Goal: Information Seeking & Learning: Find specific fact

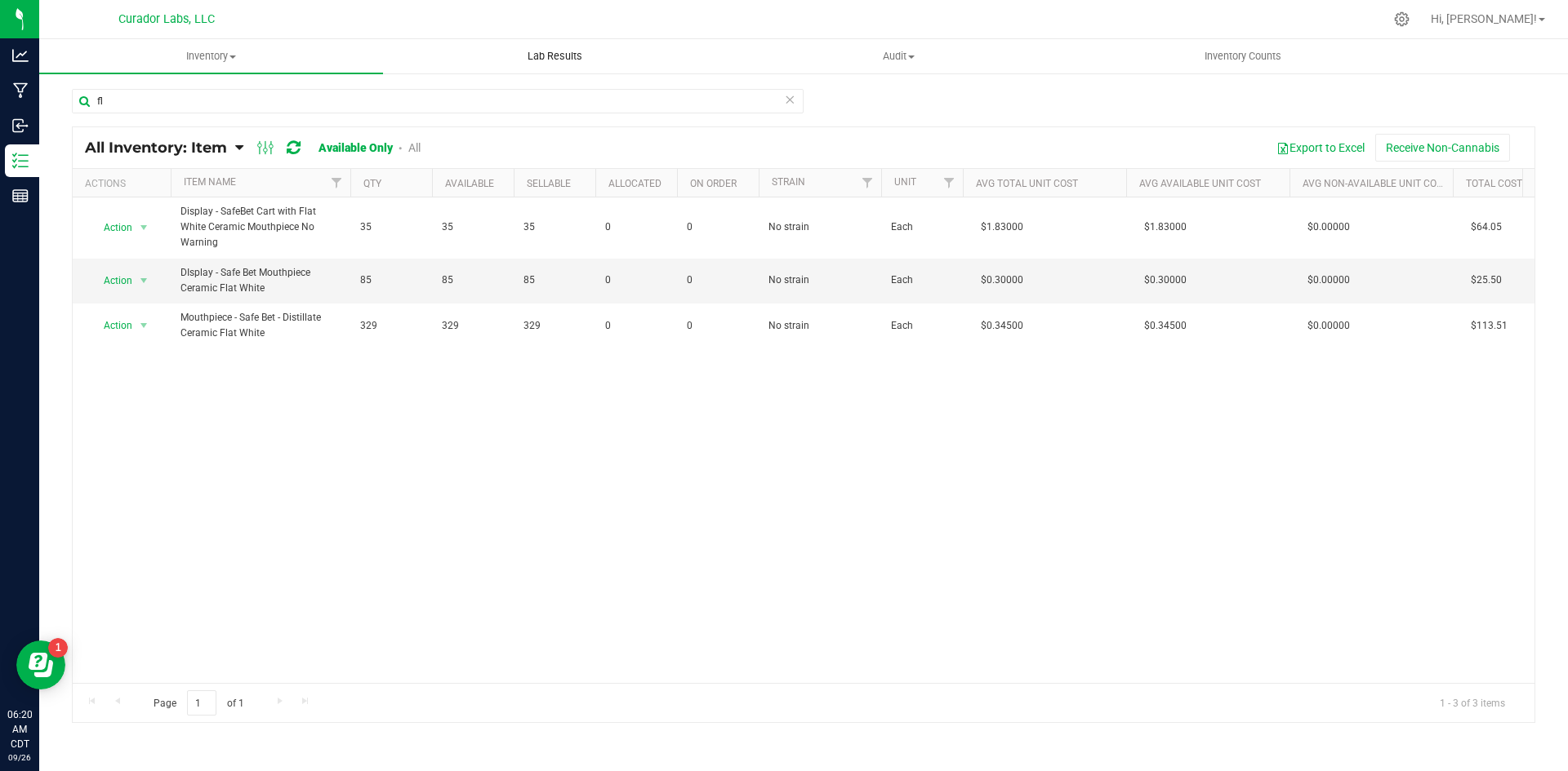
type input "f"
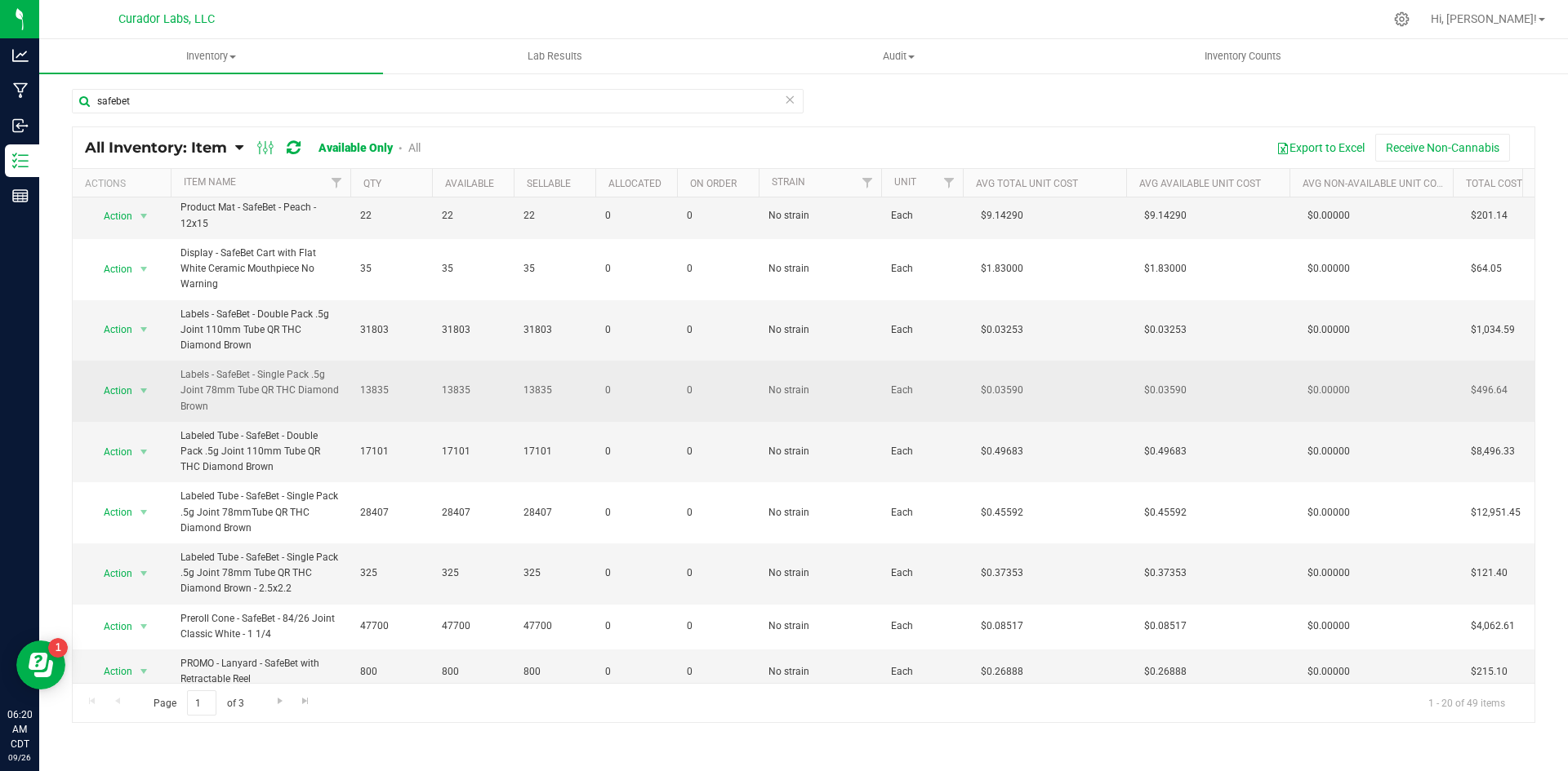
scroll to position [540, 0]
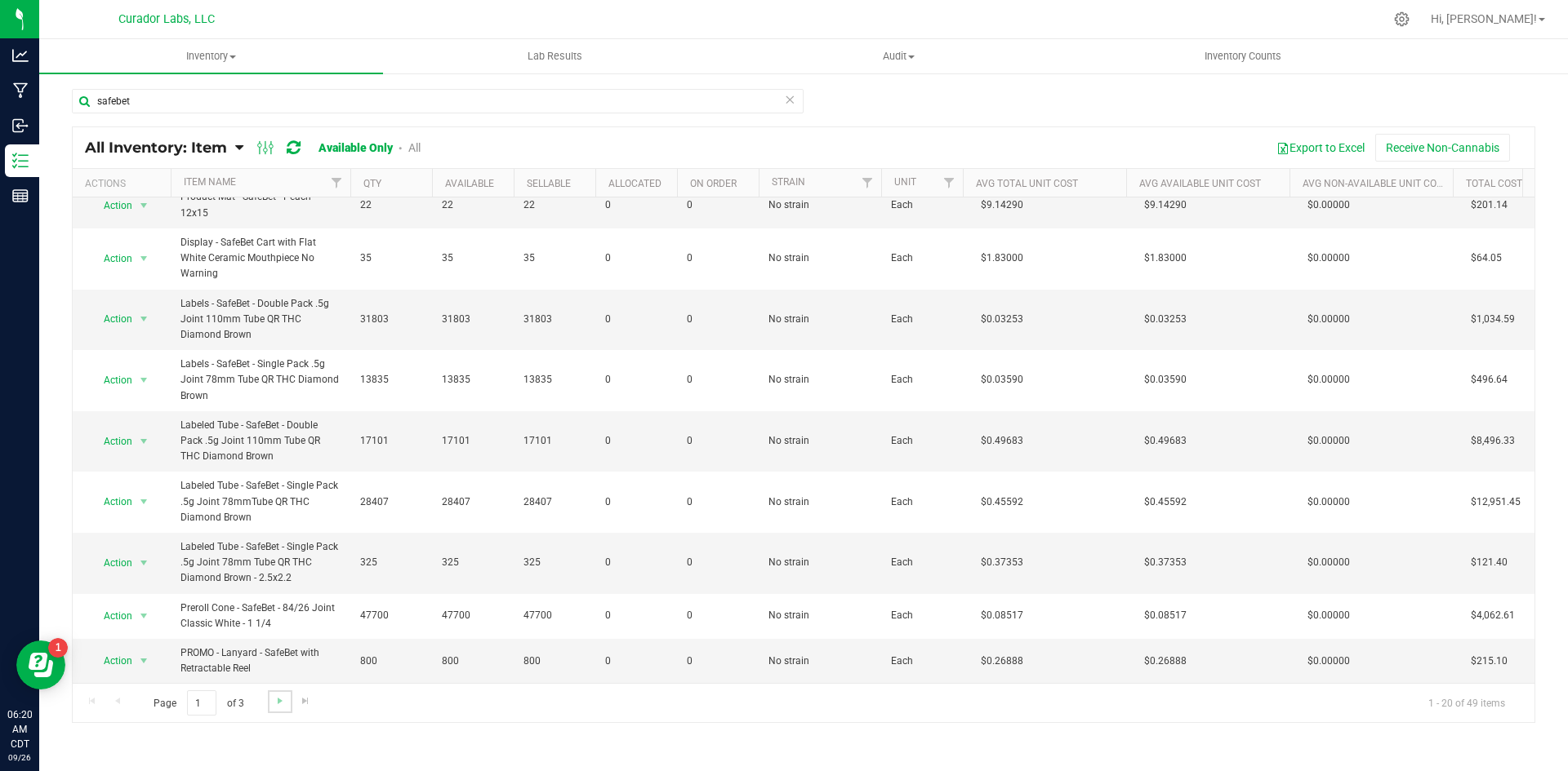
click at [268, 704] on link "Go to the next page" at bounding box center [280, 701] width 23 height 22
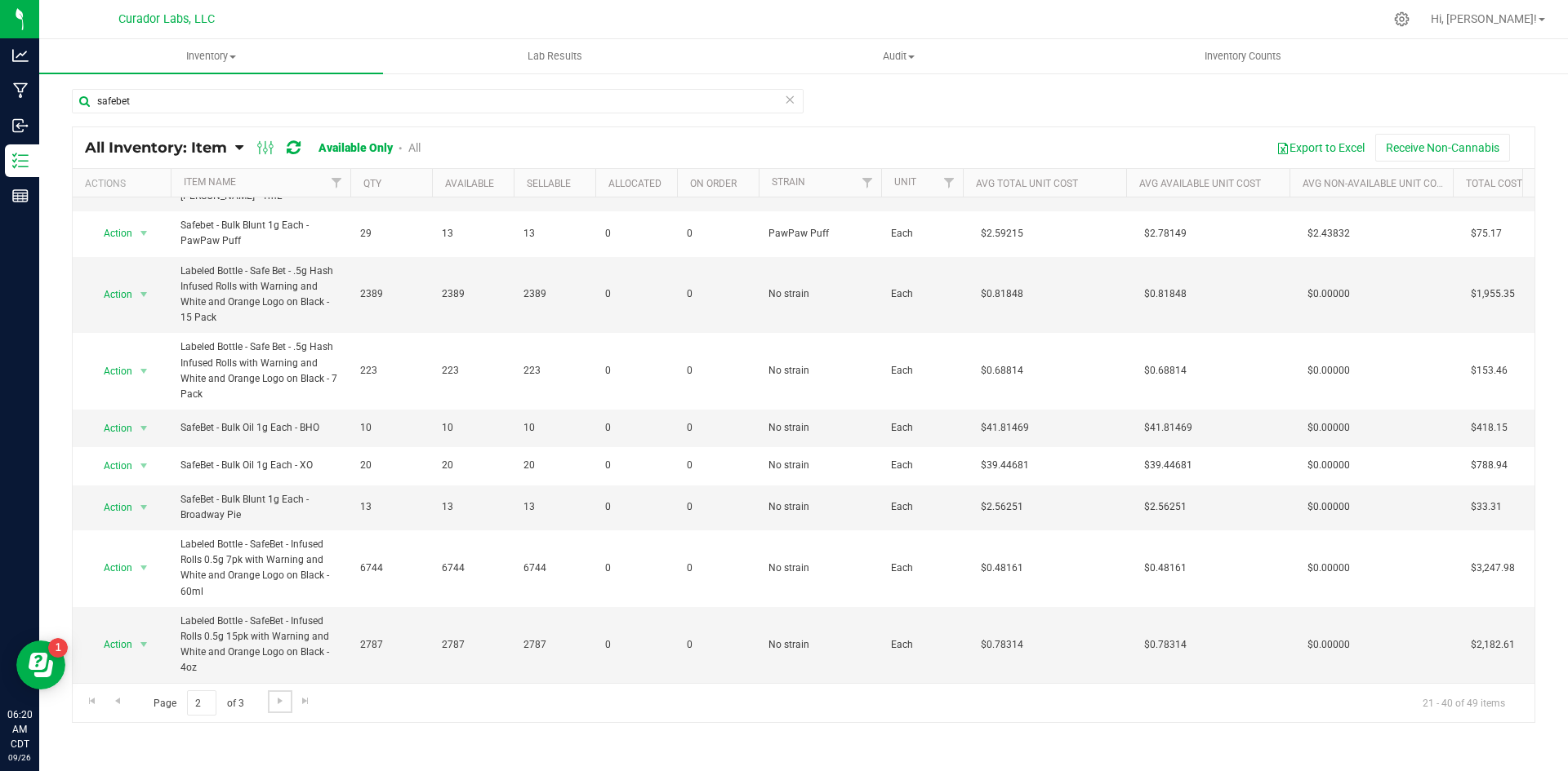
scroll to position [650, 0]
click at [278, 702] on span "Go to the next page" at bounding box center [280, 701] width 13 height 13
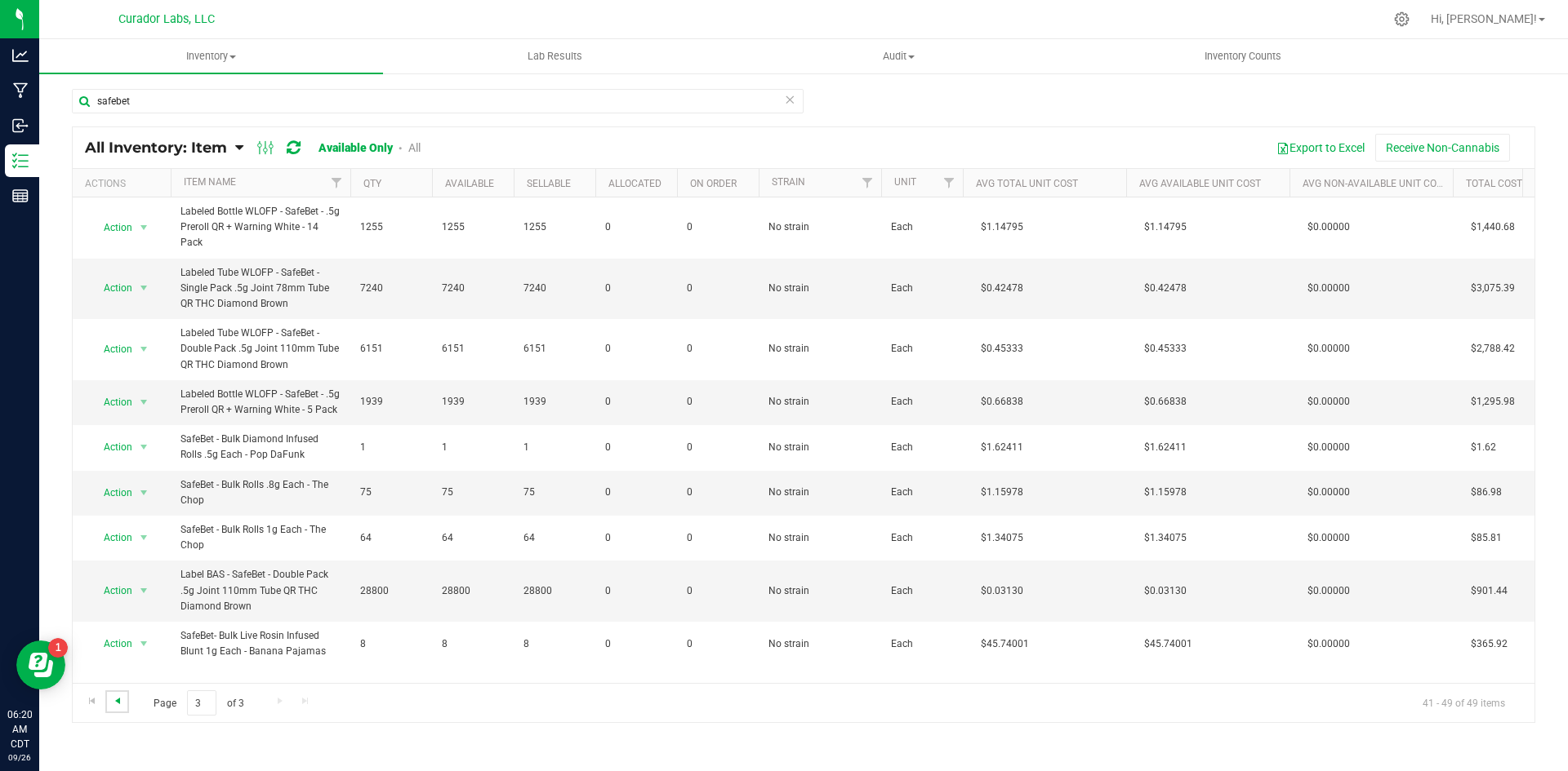
click at [118, 699] on span "Go to the previous page" at bounding box center [117, 701] width 13 height 13
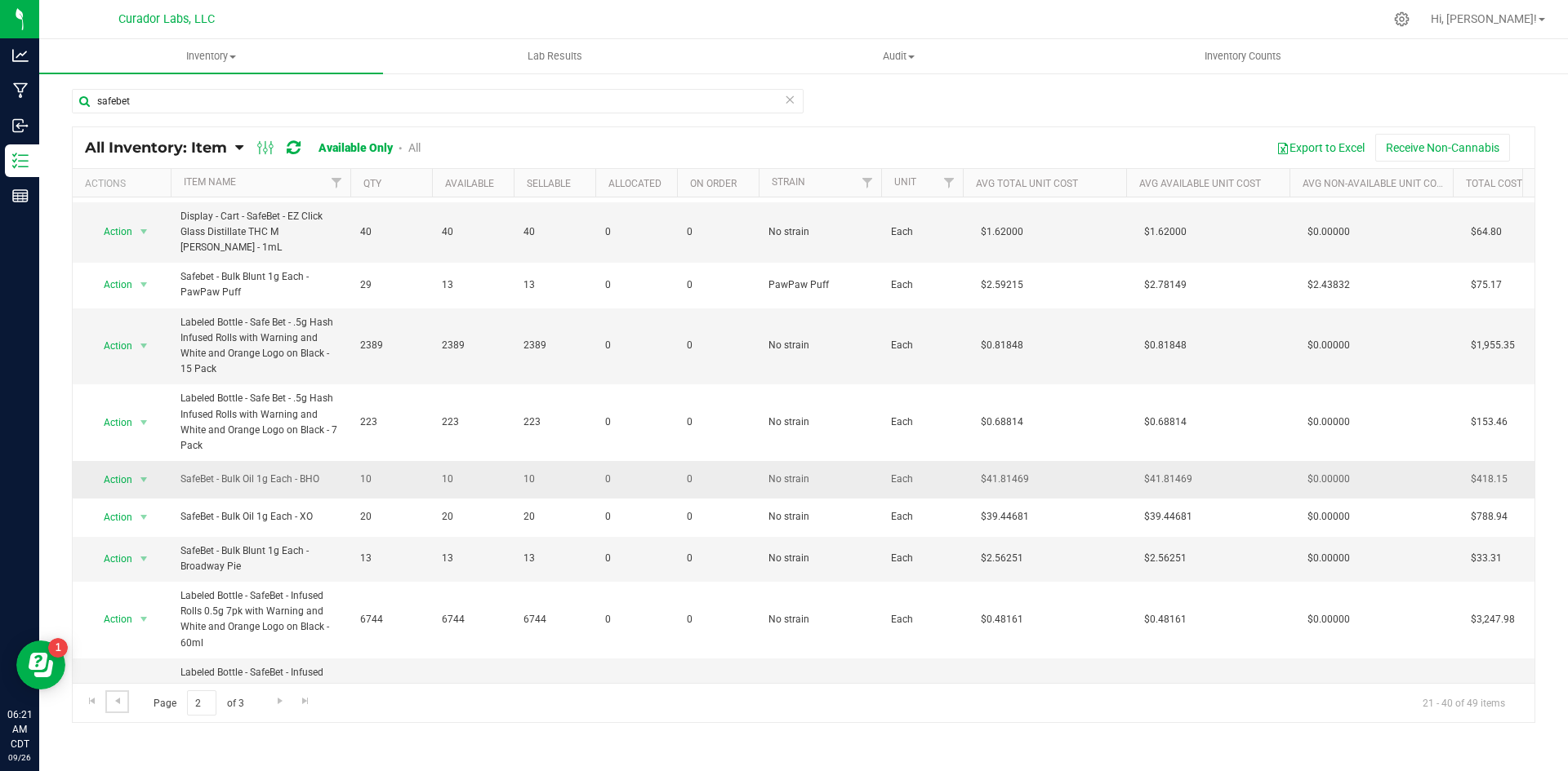
scroll to position [650, 0]
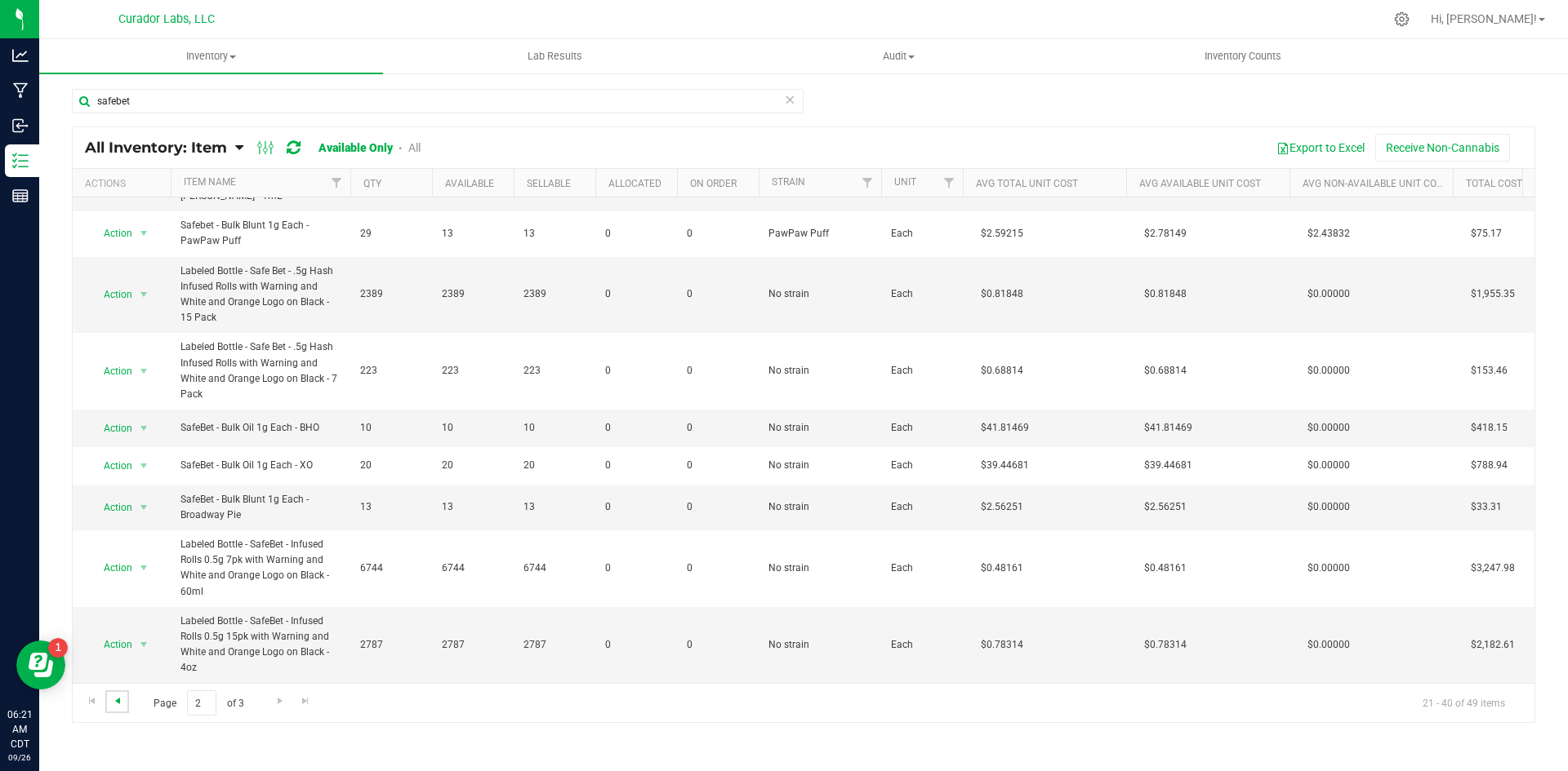
click at [123, 698] on span "Go to the previous page" at bounding box center [117, 701] width 13 height 13
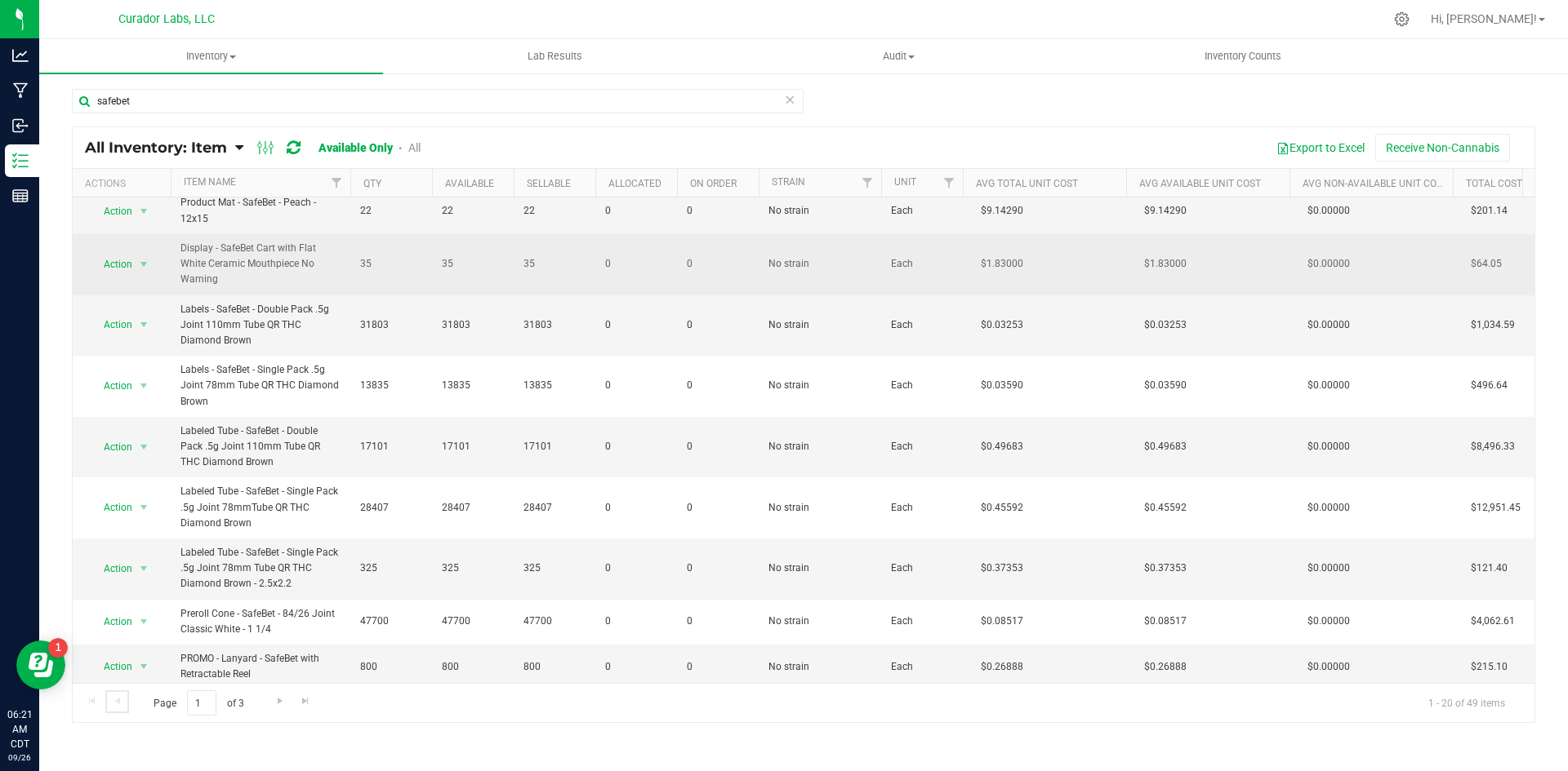
scroll to position [540, 0]
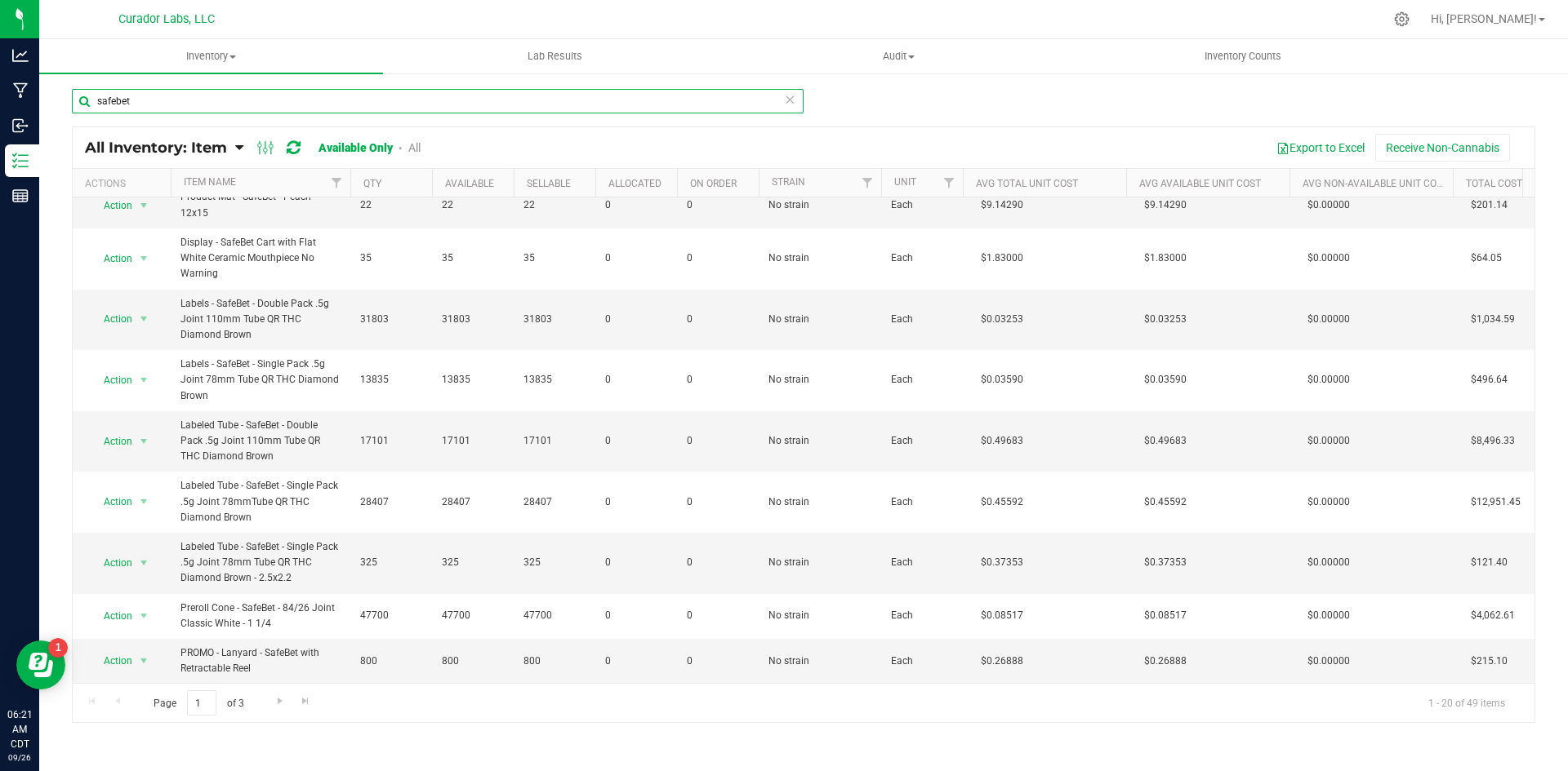
click at [244, 108] on input "safebet" at bounding box center [438, 100] width 731 height 24
click at [244, 106] on input "safebet" at bounding box center [438, 100] width 731 height 24
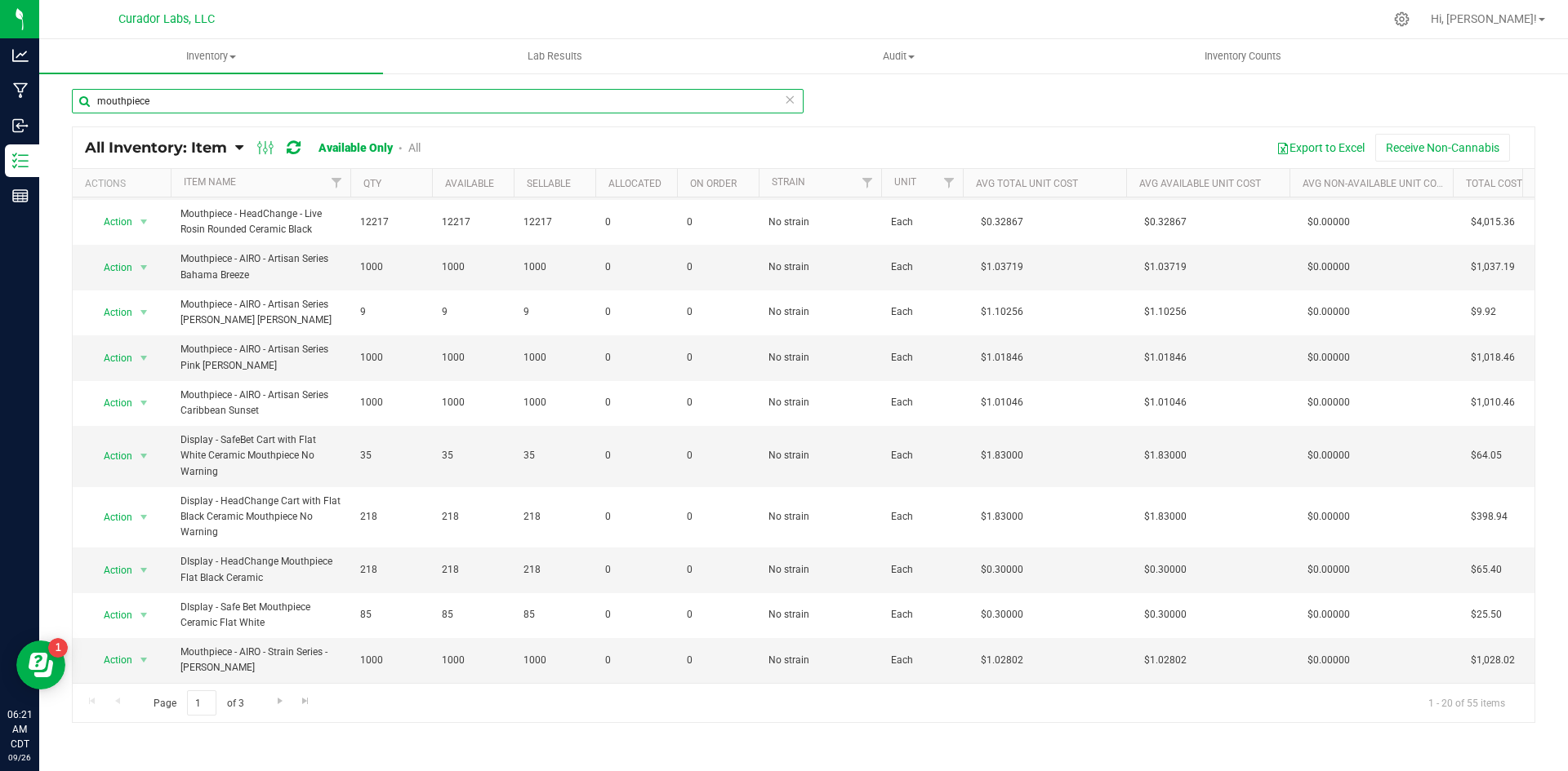
scroll to position [462, 0]
type input "mouthpiece"
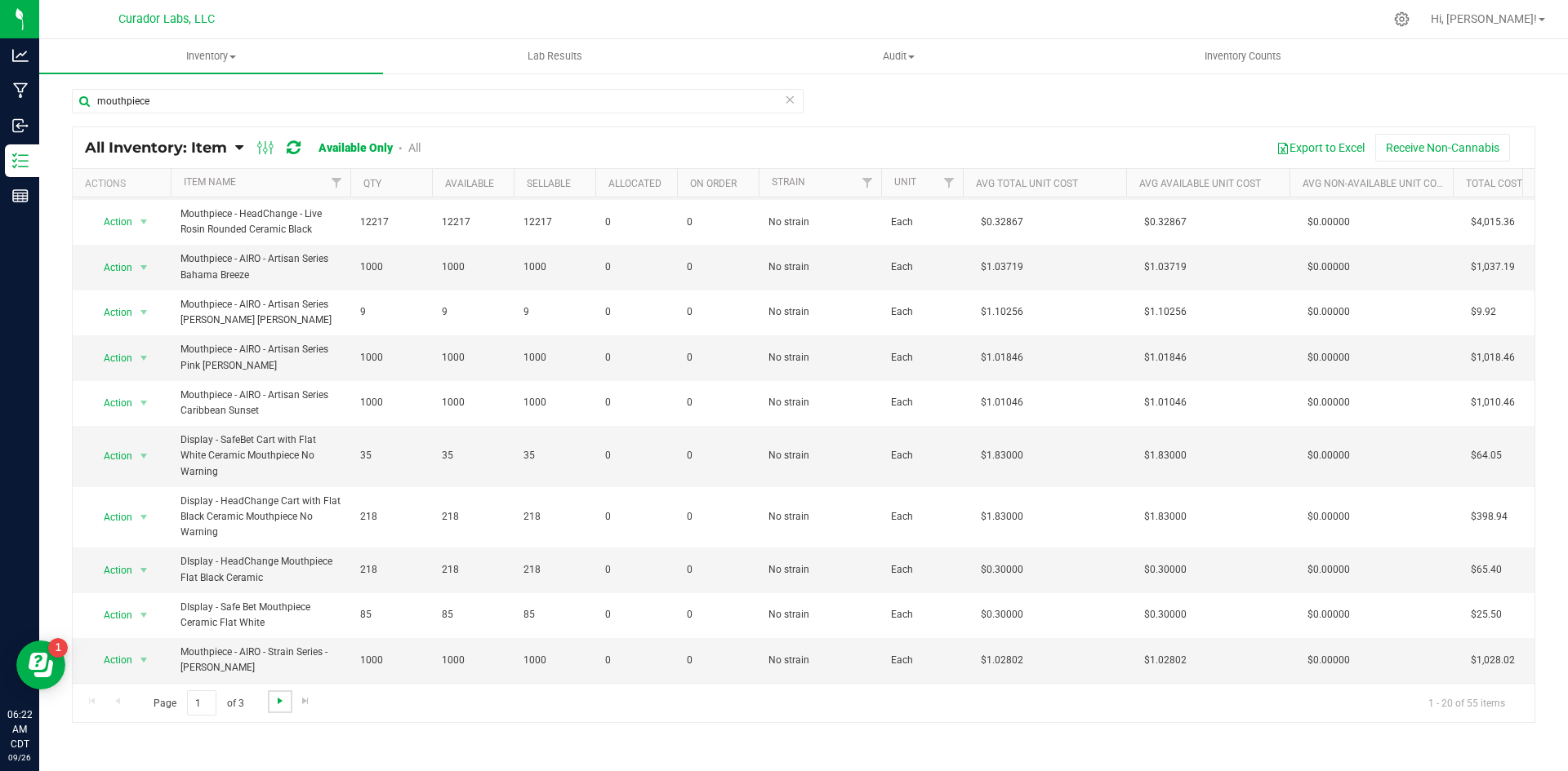
click at [274, 700] on span "Go to the next page" at bounding box center [280, 701] width 13 height 13
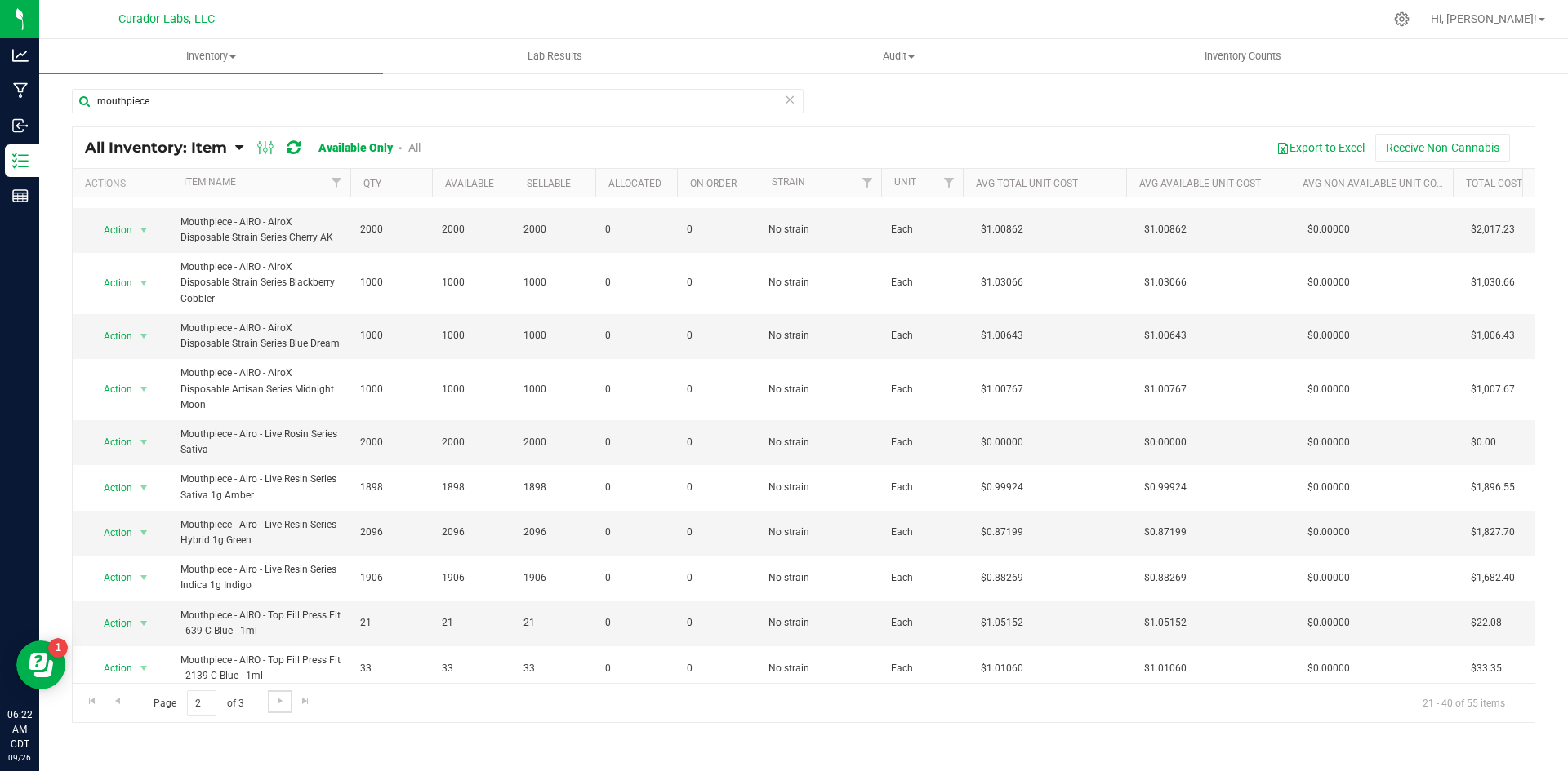
scroll to position [478, 0]
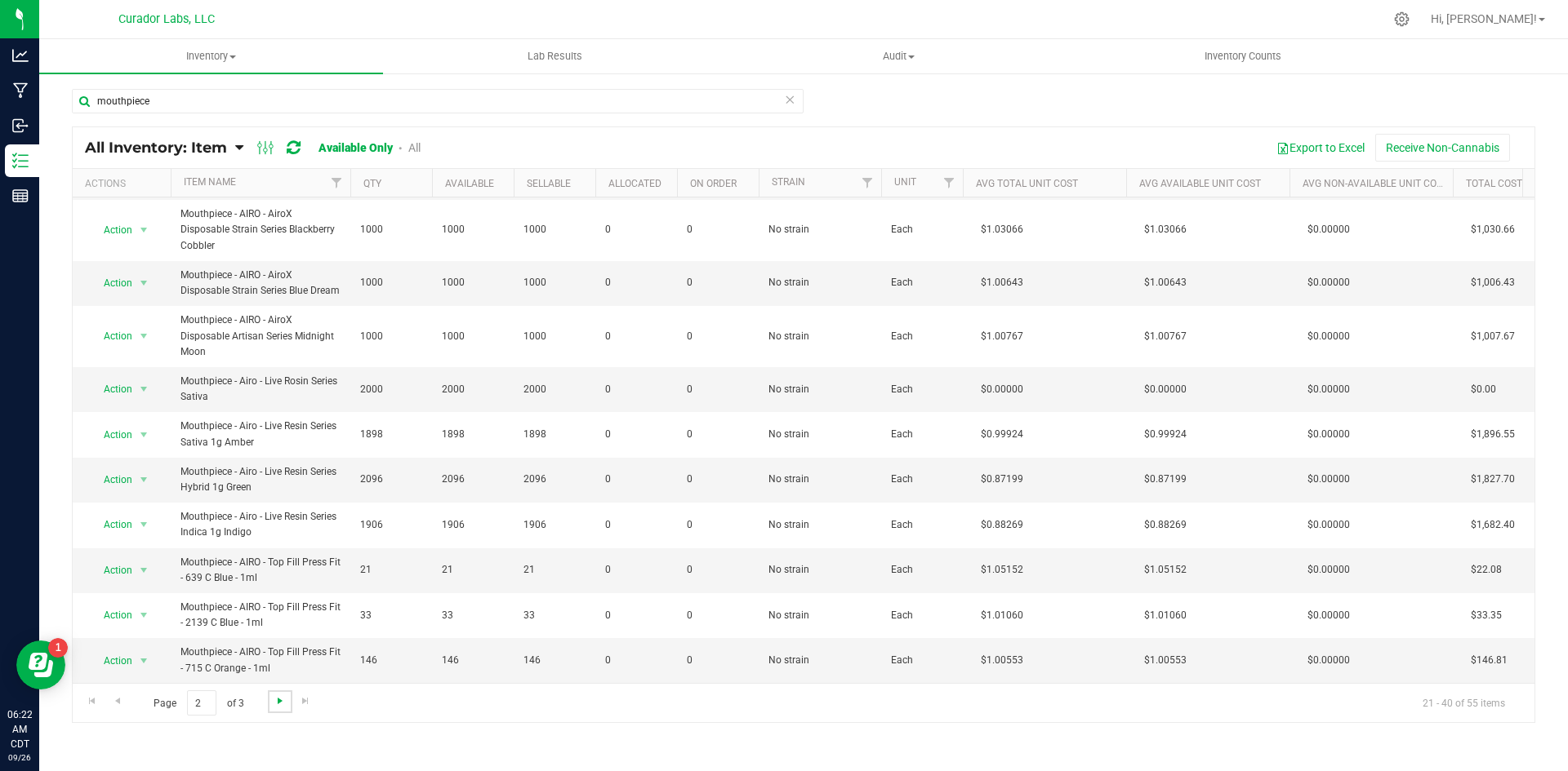
click at [279, 702] on span "Go to the next page" at bounding box center [280, 701] width 13 height 13
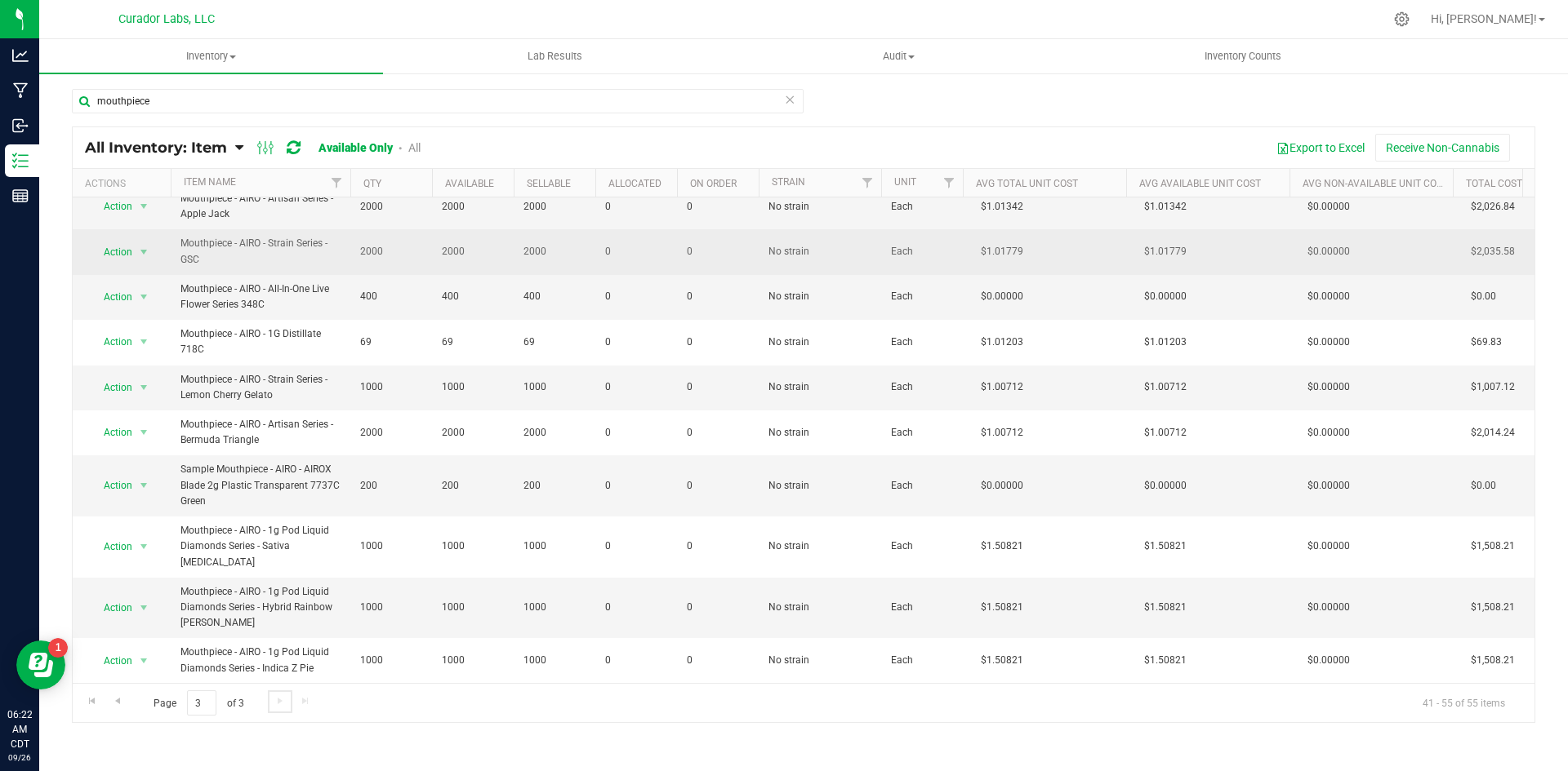
scroll to position [251, 0]
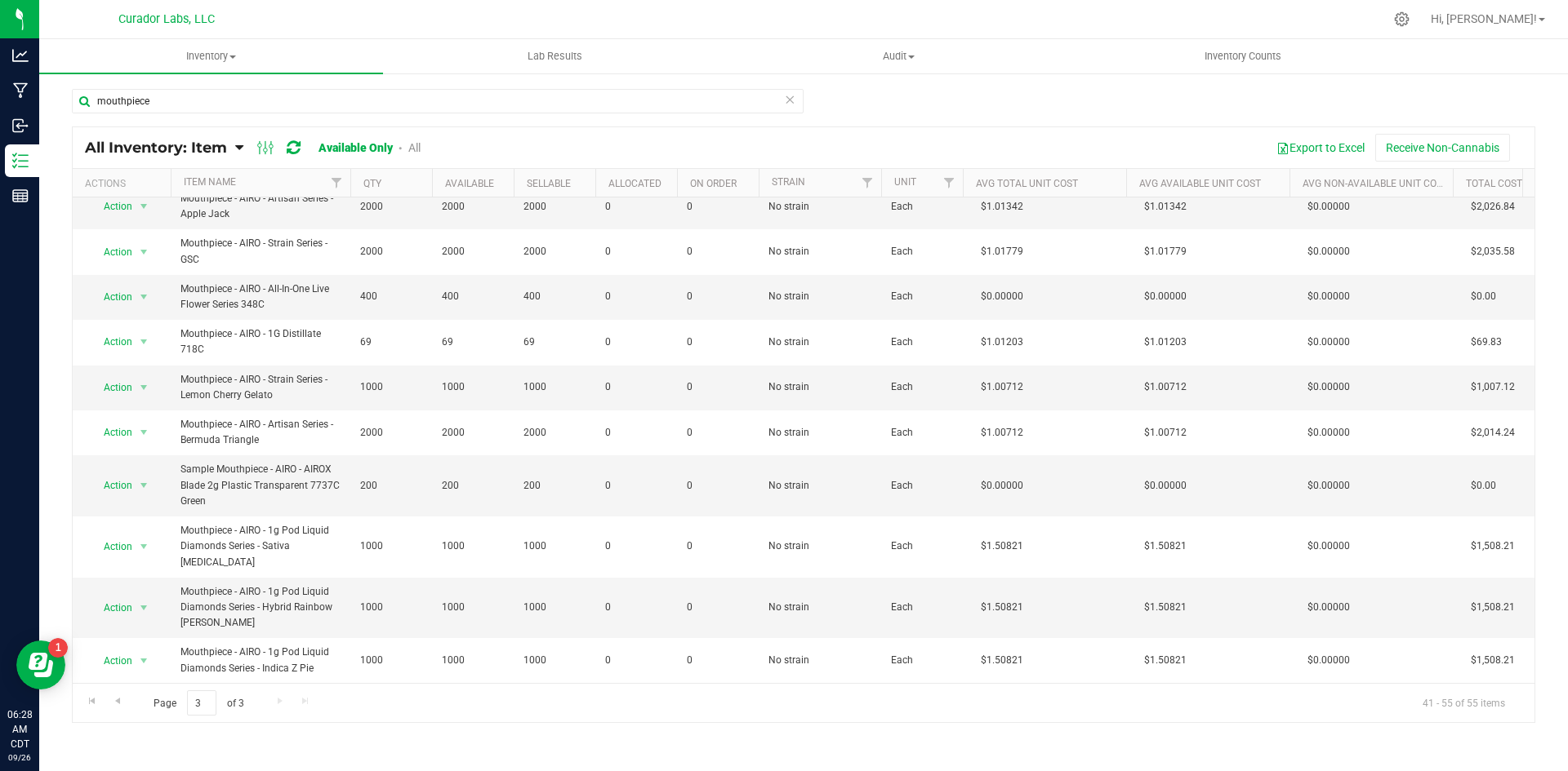
drag, startPoint x: 503, startPoint y: 721, endPoint x: 555, endPoint y: 720, distance: 52.0
click at [564, 713] on div "Page 3 of 3 41 - 55 of 55 items" at bounding box center [804, 703] width 1462 height 39
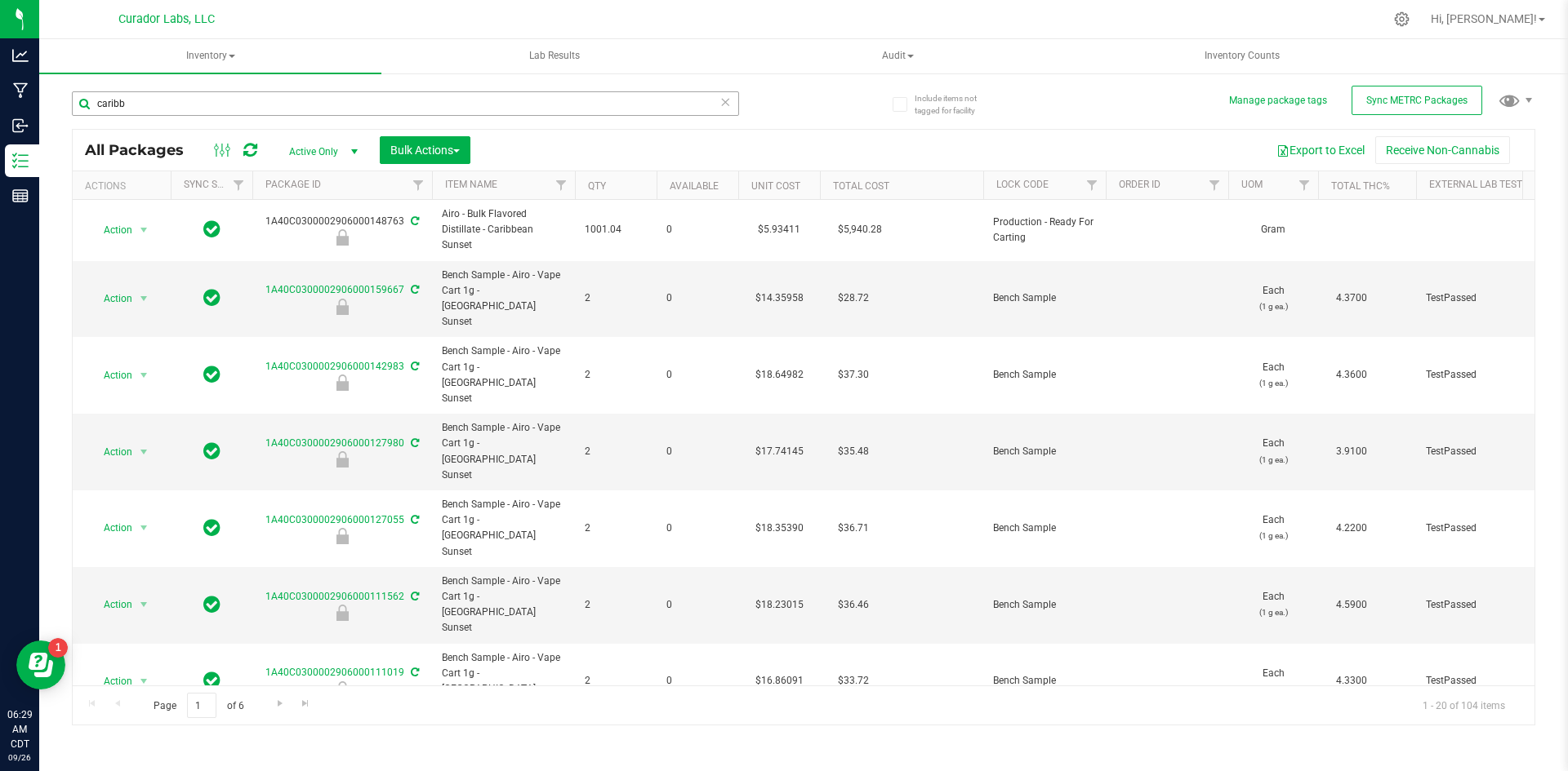
click at [298, 98] on input "caribb" at bounding box center [406, 103] width 667 height 24
click at [299, 98] on input "caribb" at bounding box center [406, 103] width 667 height 24
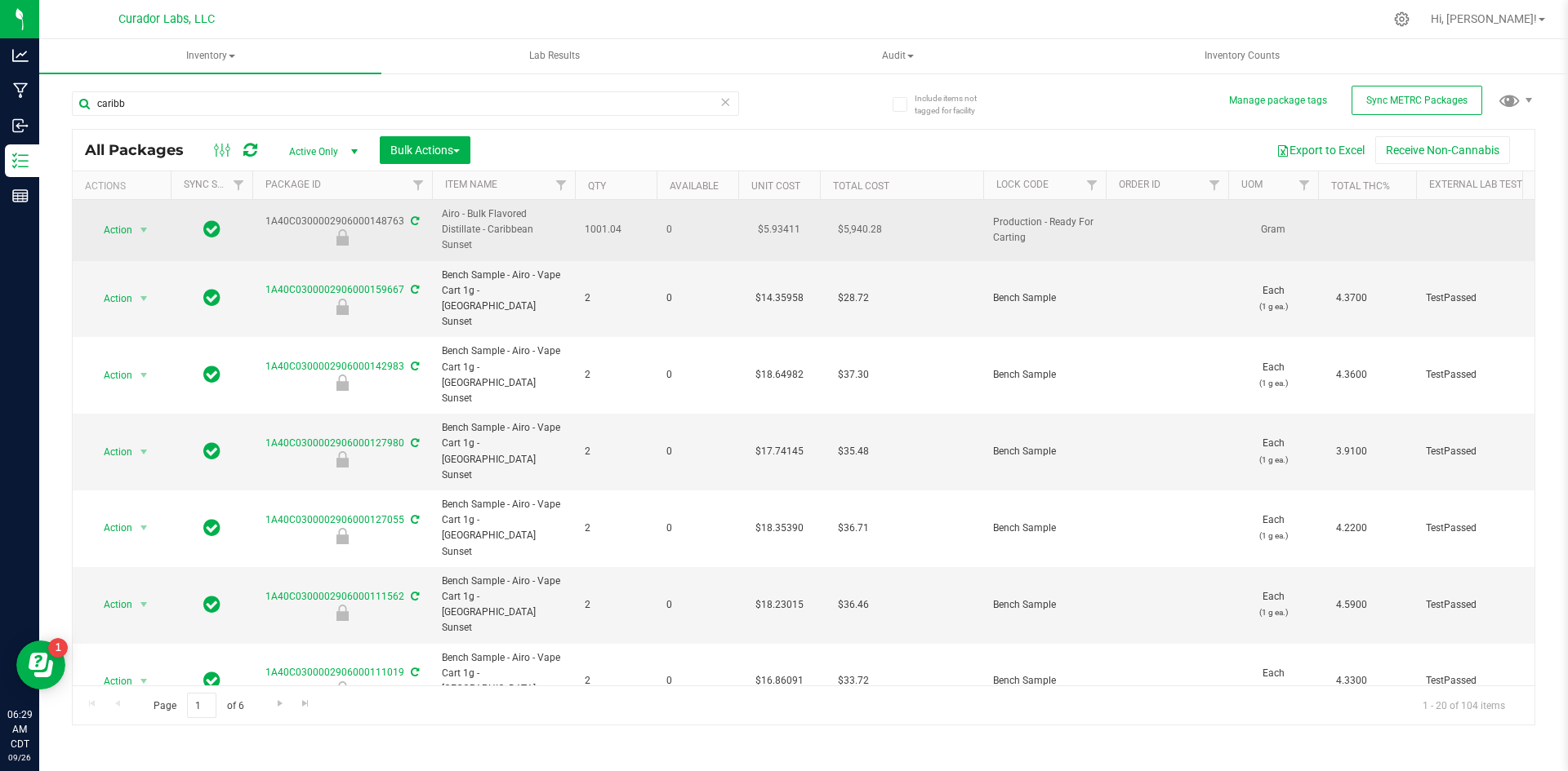
drag, startPoint x: 572, startPoint y: 231, endPoint x: 319, endPoint y: 212, distance: 253.7
drag, startPoint x: 623, startPoint y: 218, endPoint x: 268, endPoint y: 213, distance: 355.0
copy tr "1A40C0300002906000148763 Airo - Bulk Flavored Distillate - Caribbean Sunset 100…"
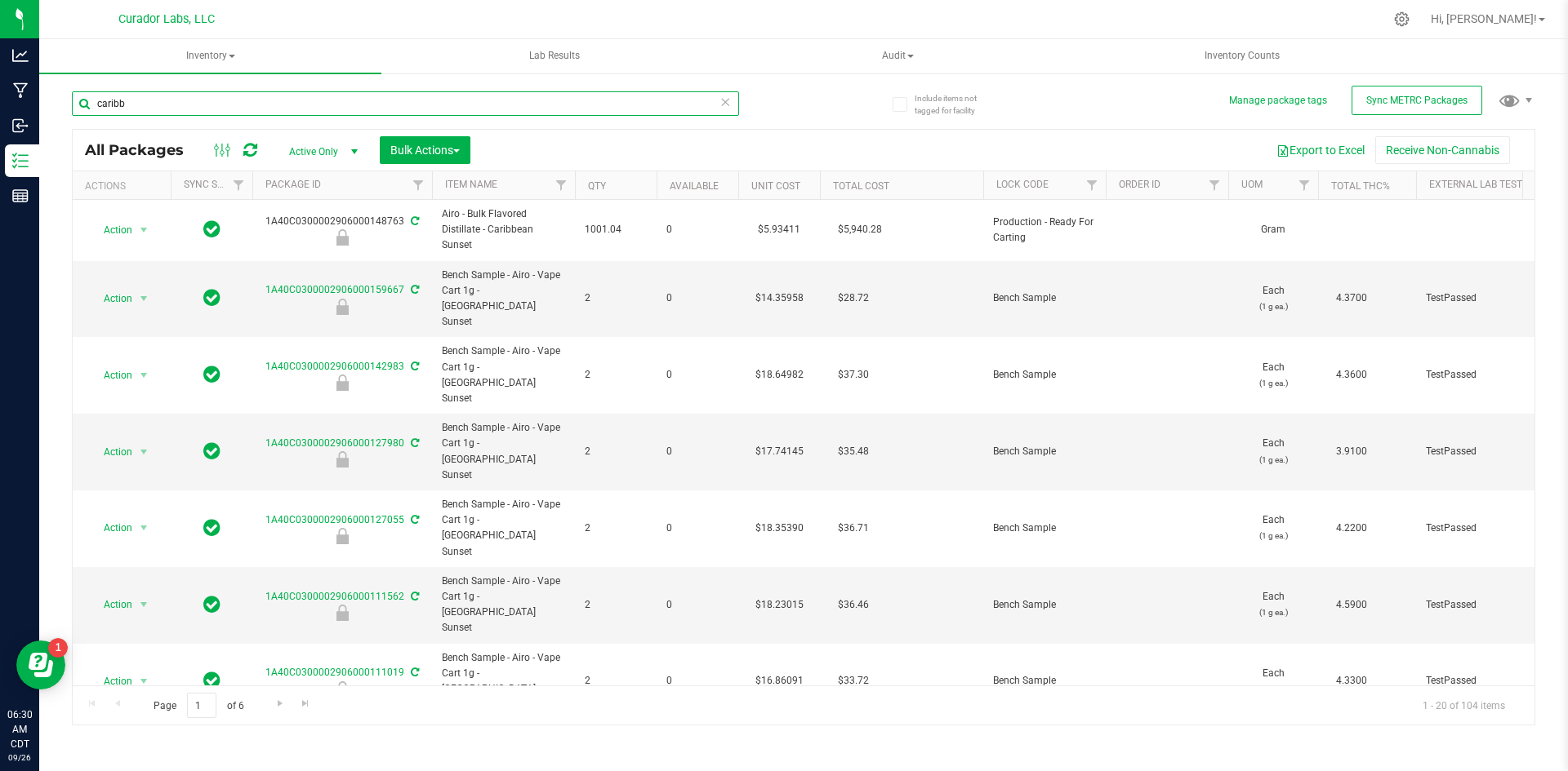
click at [348, 97] on input "caribb" at bounding box center [406, 103] width 667 height 24
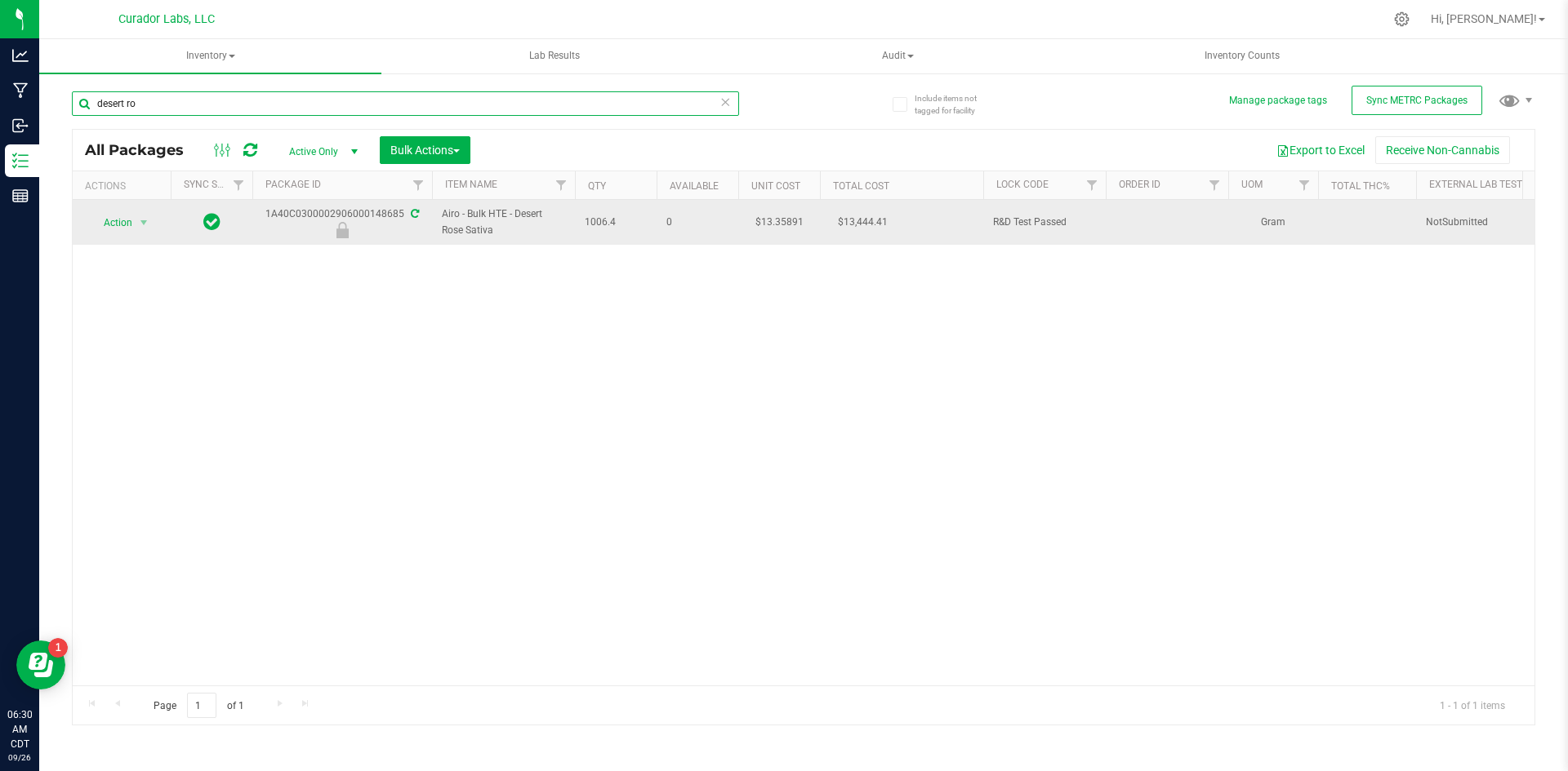
type input "desert ro"
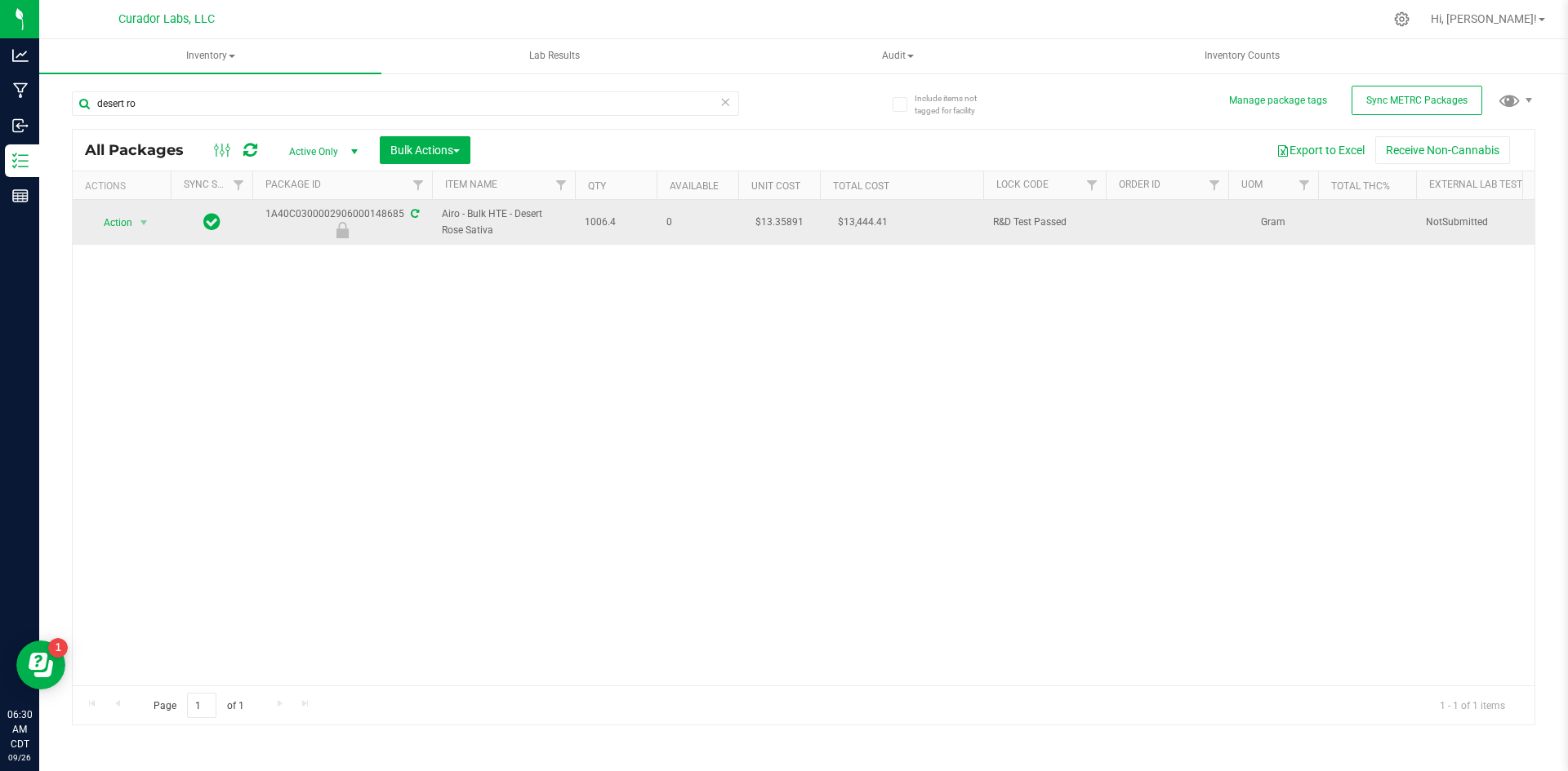
drag, startPoint x: 628, startPoint y: 220, endPoint x: 263, endPoint y: 218, distance: 365.0
copy tr "1A40C0300002906000148685 Airo - Bulk HTE - Desert Rose Sativa 1006.4"
